Goal: Book appointment/travel/reservation

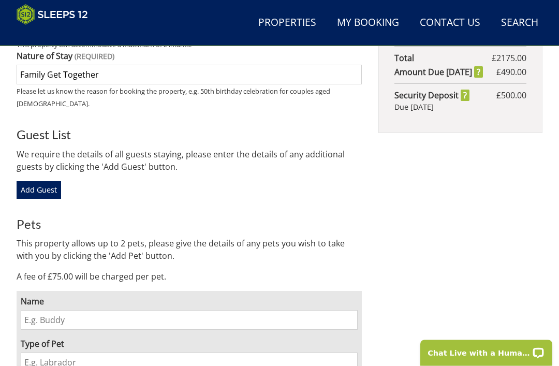
scroll to position [649, 0]
click at [41, 310] on input "Name" at bounding box center [189, 320] width 337 height 20
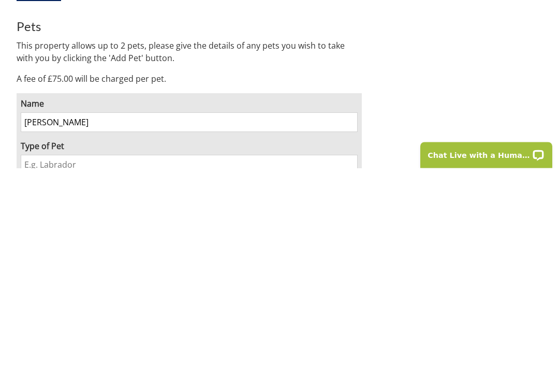
type input "Margot"
click at [33, 353] on input "Type of Pet" at bounding box center [189, 363] width 337 height 20
type input "Cavapoo"
click at [136, 291] on div "Name Margot Type of Pet Cavapoo Remove Pet" at bounding box center [189, 347] width 345 height 112
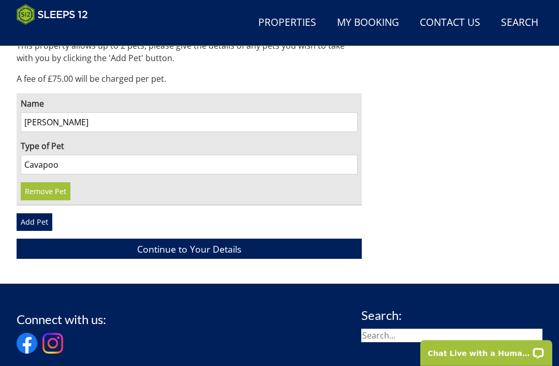
click at [33, 213] on link "Add Pet" at bounding box center [35, 222] width 36 height 18
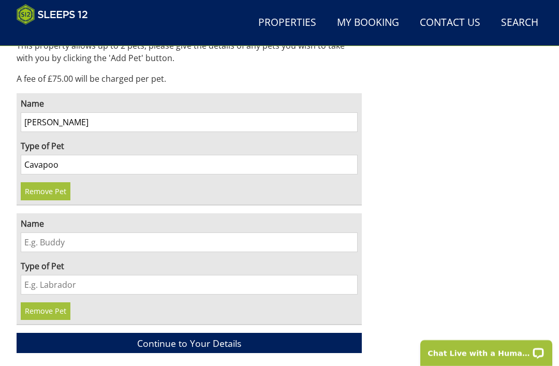
click at [186, 333] on link "Continue to Your Details" at bounding box center [189, 343] width 345 height 20
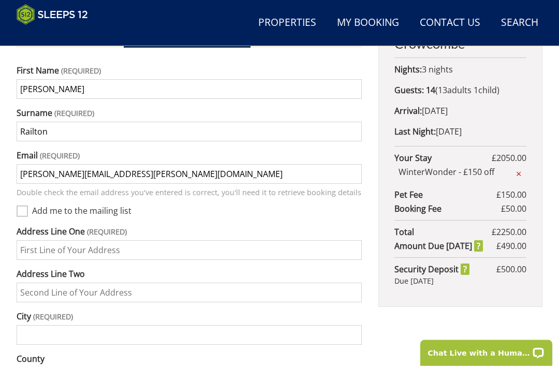
scroll to position [476, 0]
click at [42, 239] on input "Address Line One" at bounding box center [189, 249] width 345 height 20
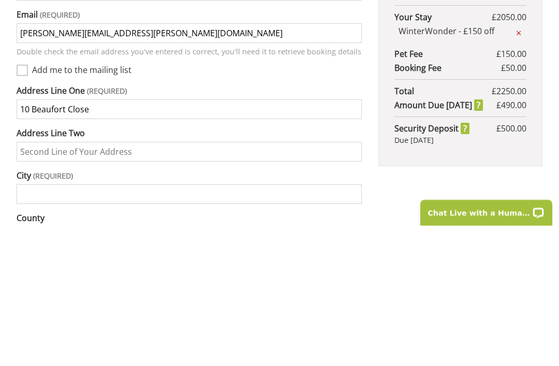
type input "10 Beaufort Close"
click at [33, 282] on input "Address Line Two" at bounding box center [189, 292] width 345 height 20
type input "b"
type input "Bowerhill"
click at [34, 324] on input "City" at bounding box center [189, 334] width 345 height 20
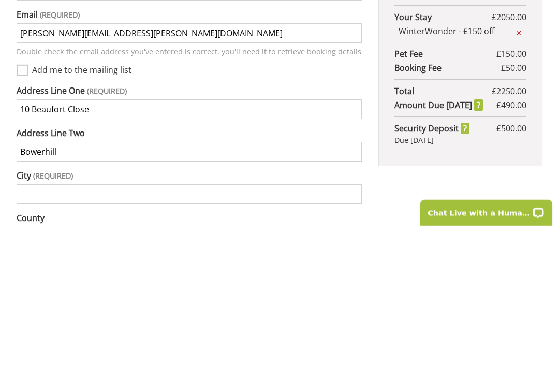
scroll to position [490, 0]
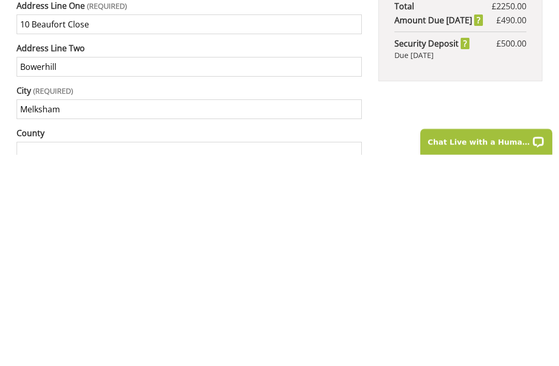
type input "Melksham"
click at [36, 353] on input "County" at bounding box center [189, 363] width 345 height 20
type input "[GEOGRAPHIC_DATA]"
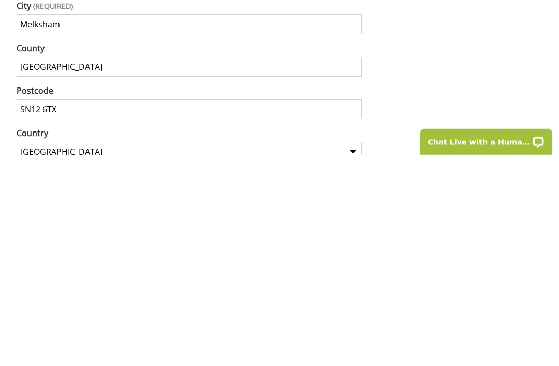
type input "SN12 6TX"
click at [31, 310] on input "75" at bounding box center [189, 320] width 345 height 20
click at [30, 310] on input "75" at bounding box center [189, 320] width 345 height 20
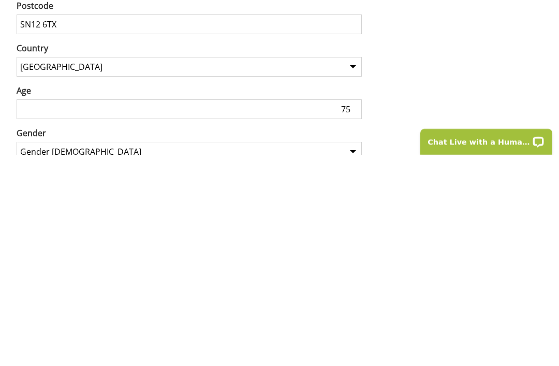
click at [36, 310] on input "75" at bounding box center [189, 320] width 345 height 20
click at [39, 310] on input "75" at bounding box center [189, 320] width 345 height 20
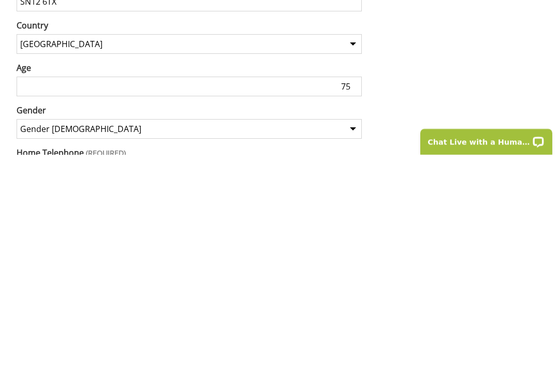
scroll to position [685, 0]
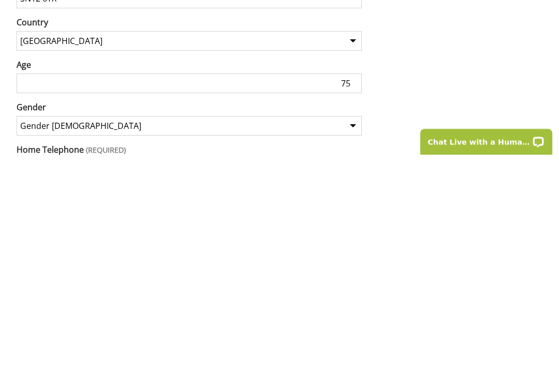
type input "01225 706651"
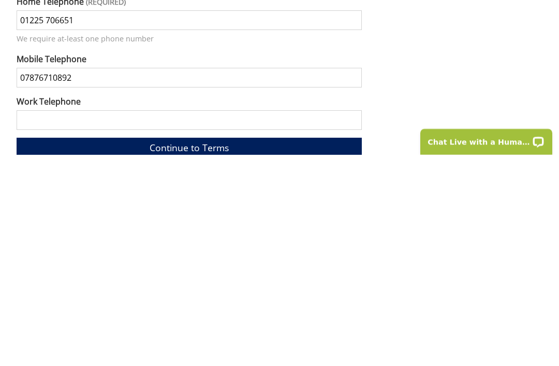
scroll to position [843, 0]
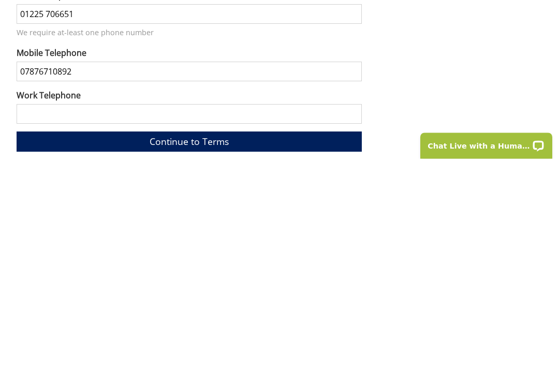
click at [184, 339] on link "Continue to Terms" at bounding box center [189, 349] width 345 height 20
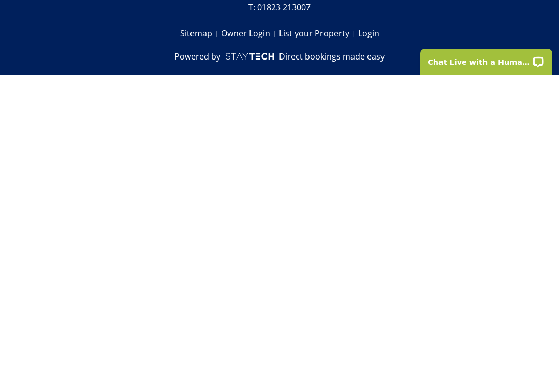
scroll to position [427, 0]
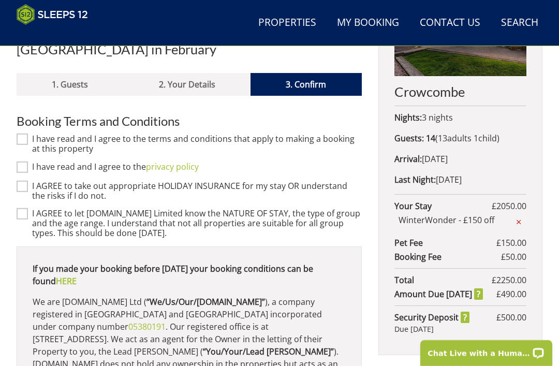
click at [22, 133] on input "I have read and I agree to the terms and conditions that apply to making a book…" at bounding box center [22, 138] width 11 height 11
checkbox input "true"
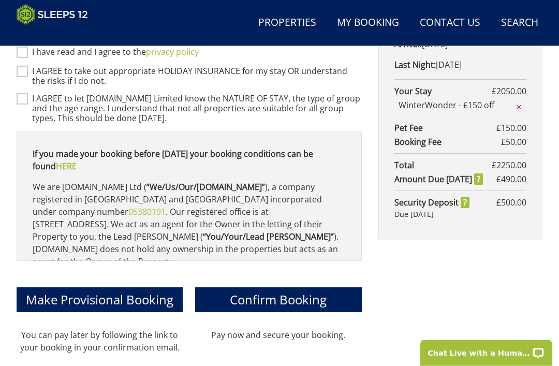
scroll to position [542, 0]
click at [296, 210] on p "We are Sleeps12.com Ltd ( “We/Us/Our/Sleeps12.com” ), a company registered in E…" at bounding box center [189, 224] width 313 height 87
click at [280, 207] on p "We are Sleeps12.com Ltd ( “We/Us/Our/Sleeps12.com” ), a company registered in E…" at bounding box center [189, 224] width 313 height 87
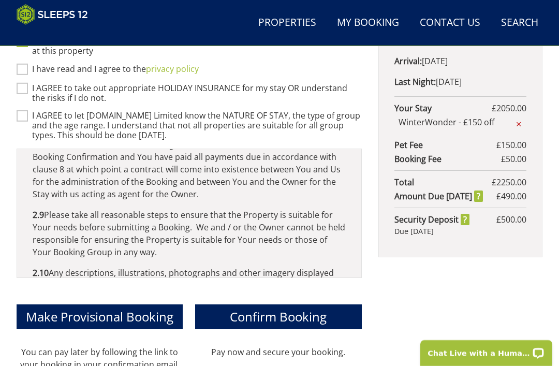
scroll to position [525, 0]
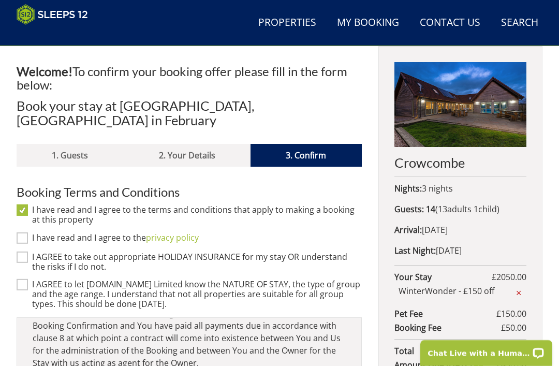
click at [193, 144] on link "2. Your Details" at bounding box center [187, 155] width 127 height 23
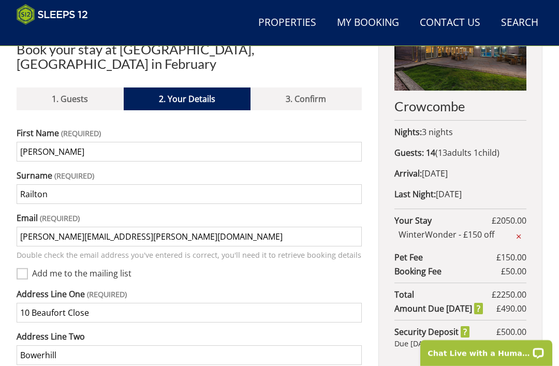
scroll to position [414, 0]
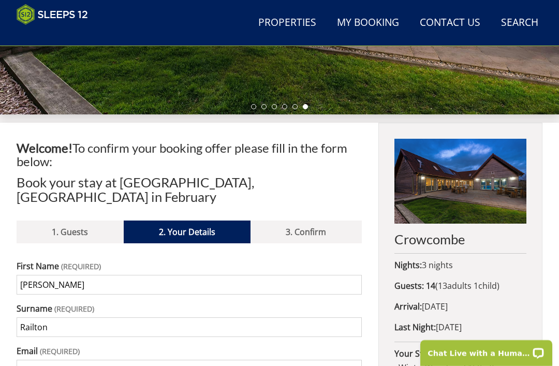
click at [66, 220] on link "1. Guests" at bounding box center [70, 231] width 107 height 23
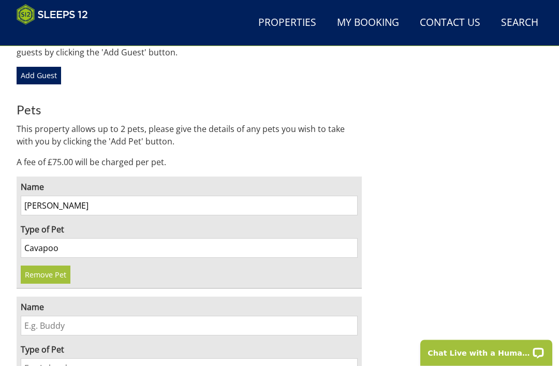
scroll to position [763, 0]
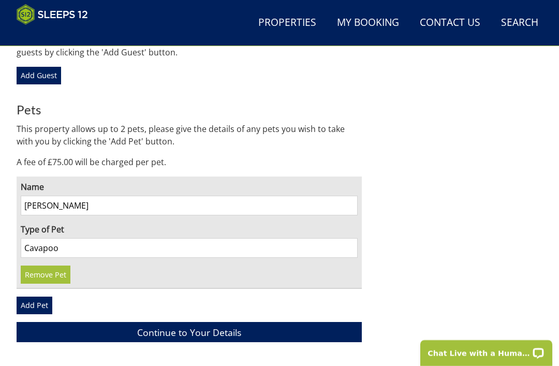
click at [195, 322] on link "Continue to Your Details" at bounding box center [189, 332] width 345 height 20
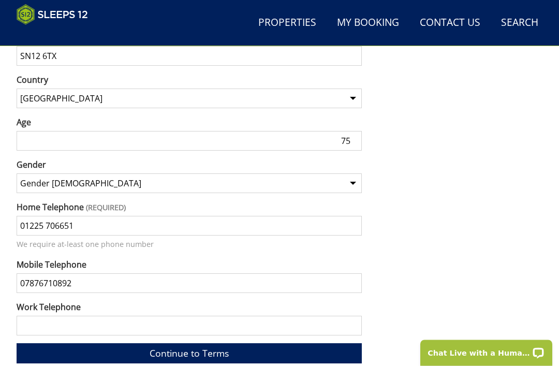
scroll to position [839, 0]
click at [187, 343] on link "Continue to Terms" at bounding box center [189, 353] width 345 height 20
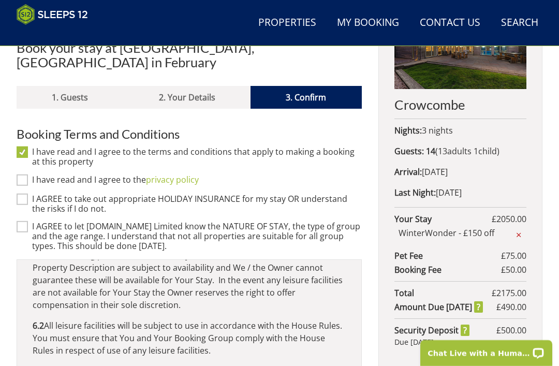
scroll to position [2954, 0]
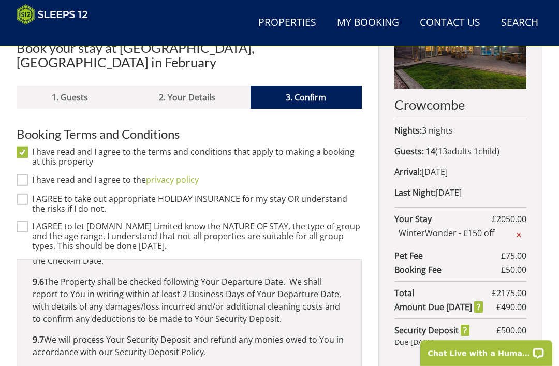
scroll to position [3964, 0]
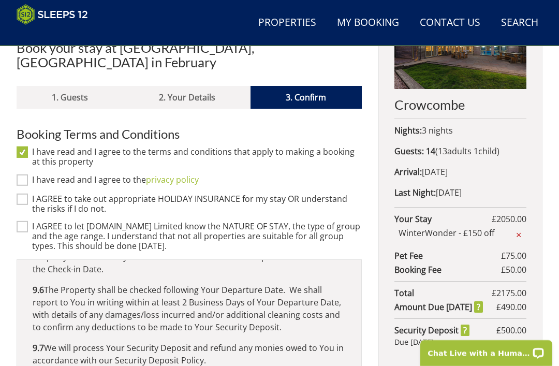
click at [308, 86] on link "3. Confirm" at bounding box center [305, 97] width 111 height 23
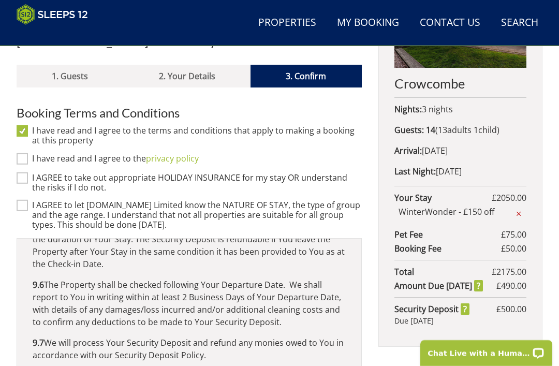
scroll to position [3948, 0]
click at [303, 65] on link "3. Confirm" at bounding box center [305, 76] width 111 height 23
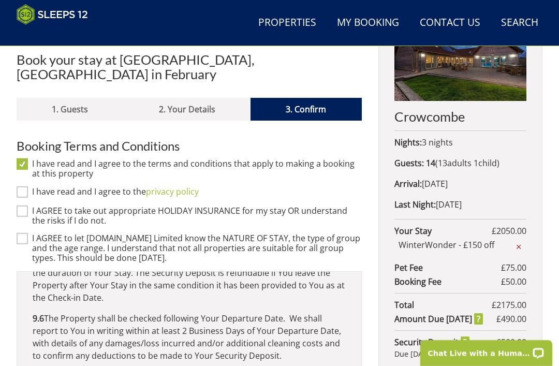
click at [24, 186] on input "I have read and I agree to the privacy policy" at bounding box center [22, 191] width 11 height 11
checkbox input "true"
click at [21, 205] on input "I AGREE to take out appropriate HOLIDAY INSURANCE for my stay OR understand the…" at bounding box center [22, 210] width 11 height 11
checkbox input "true"
click at [25, 233] on input "I AGREE to let Sleeps12.com Limited know the NATURE OF STAY, the type of group …" at bounding box center [22, 238] width 11 height 11
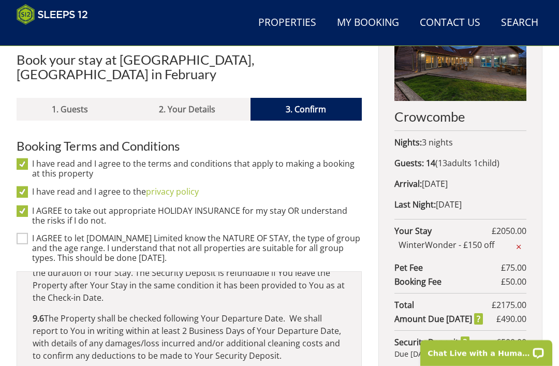
checkbox input "true"
click at [307, 98] on link "3. Confirm" at bounding box center [305, 109] width 111 height 23
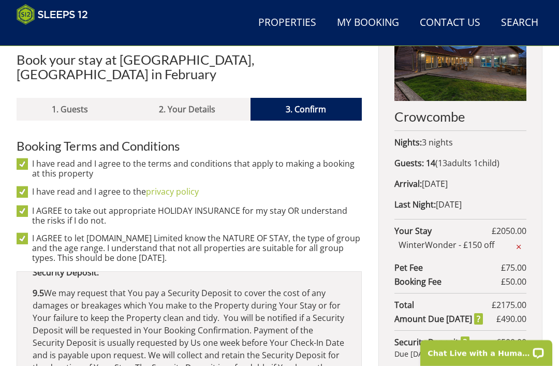
click at [309, 99] on link "3. Confirm" at bounding box center [305, 109] width 111 height 23
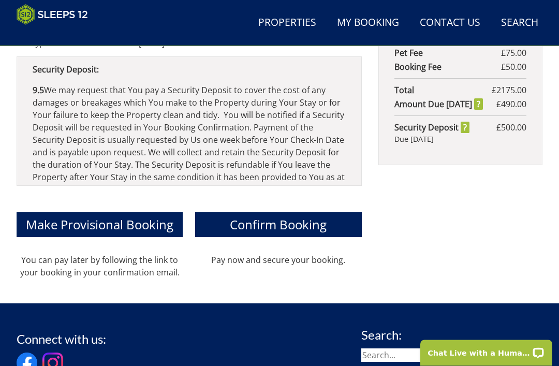
scroll to position [617, 0]
click at [266, 216] on span "Confirm Booking" at bounding box center [278, 224] width 97 height 17
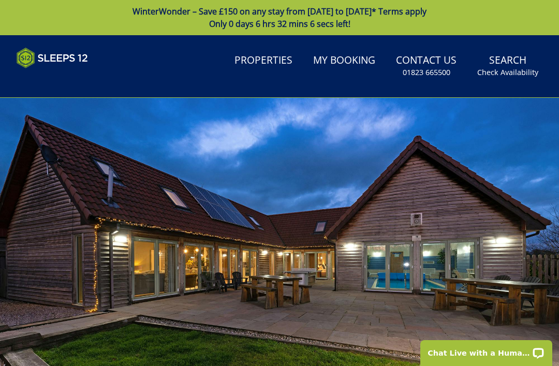
click at [216, 331] on div at bounding box center [279, 254] width 559 height 313
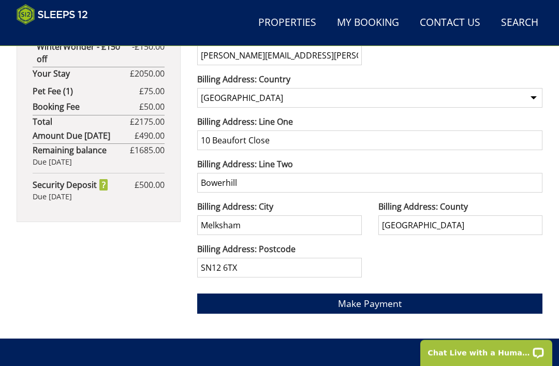
scroll to position [770, 0]
click at [353, 306] on span "Make Payment" at bounding box center [370, 303] width 64 height 12
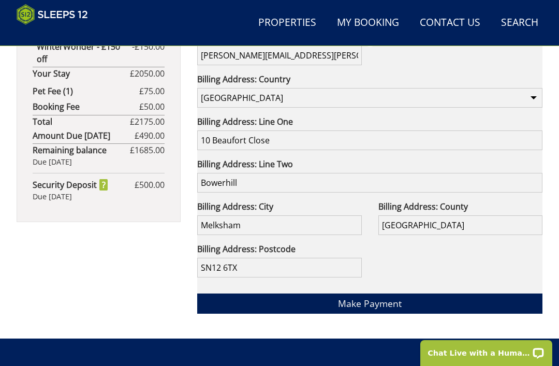
scroll to position [803, 0]
